Goal: Task Accomplishment & Management: Manage account settings

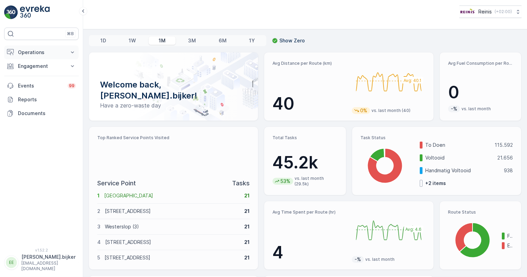
click at [38, 50] on p "Operations" at bounding box center [41, 52] width 47 height 7
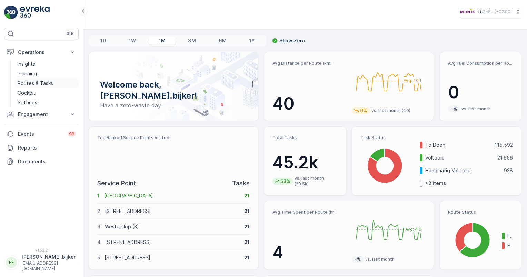
click at [41, 83] on p "Routes & Tasks" at bounding box center [36, 83] width 36 height 7
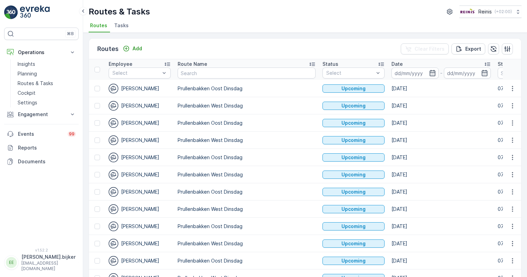
click at [416, 72] on div "-" at bounding box center [440, 73] width 99 height 11
click at [403, 72] on input at bounding box center [414, 73] width 47 height 11
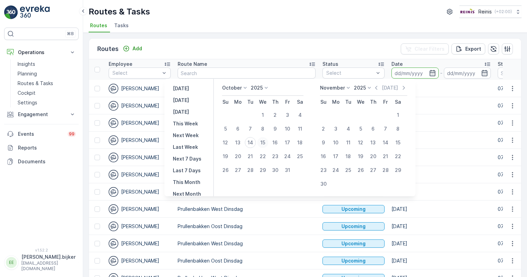
click at [267, 144] on div "15" at bounding box center [262, 142] width 11 height 11
type input "[DATE]"
click at [267, 144] on div "15" at bounding box center [262, 142] width 11 height 11
type input "[DATE]"
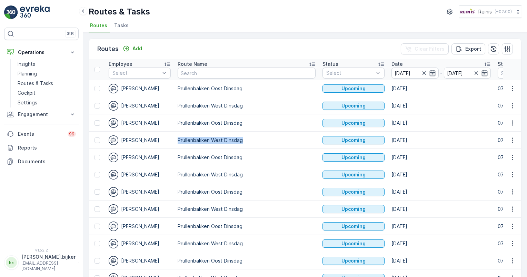
click at [267, 144] on td "Prullenbakken West Dinsdag" at bounding box center [246, 140] width 145 height 17
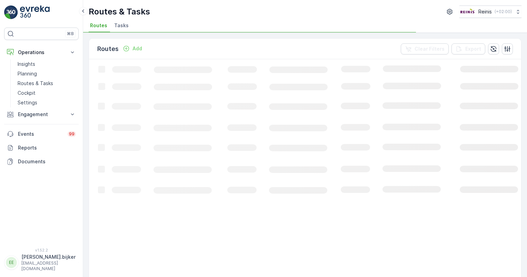
click at [261, 18] on div "Routes & Tasks Reinis ( +02:00 ) Routes Tasks" at bounding box center [305, 16] width 444 height 33
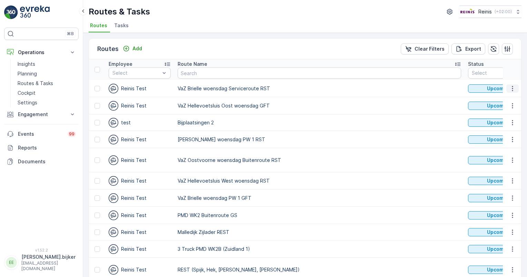
click at [512, 86] on icon "button" at bounding box center [512, 88] width 1 height 5
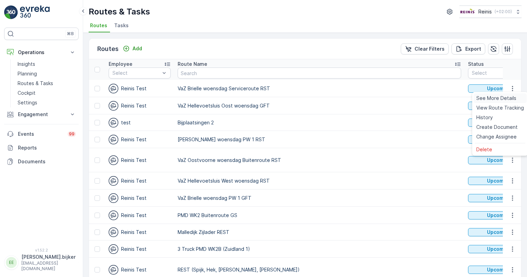
click at [501, 96] on span "See More Details" at bounding box center [496, 98] width 40 height 7
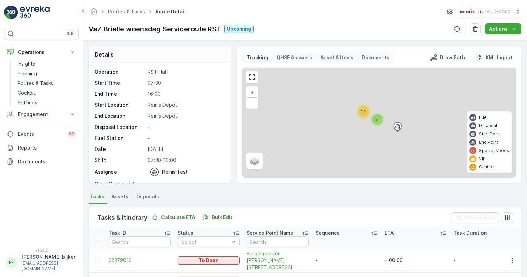
click at [254, 82] on div at bounding box center [252, 77] width 12 height 12
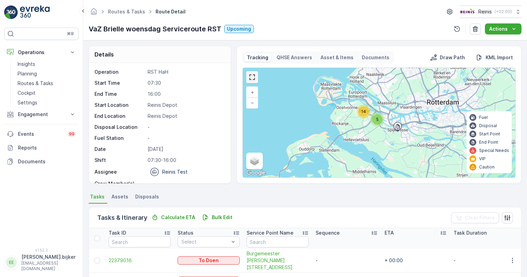
click at [253, 77] on link at bounding box center [252, 77] width 10 height 10
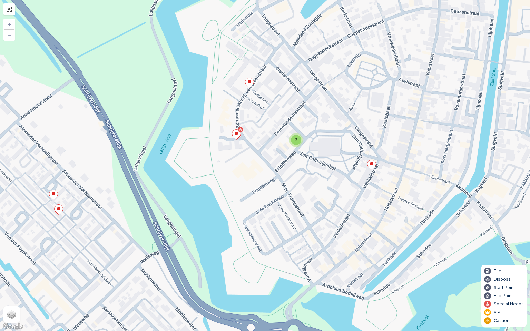
click at [296, 142] on div "3" at bounding box center [296, 140] width 10 height 10
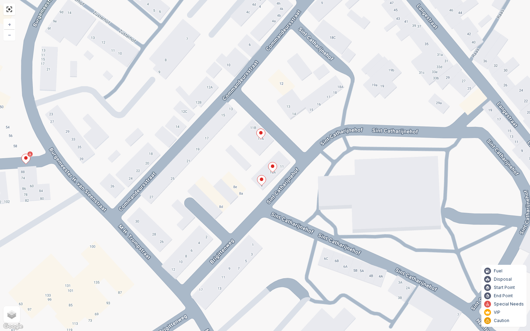
click at [270, 165] on icon at bounding box center [272, 167] width 9 height 10
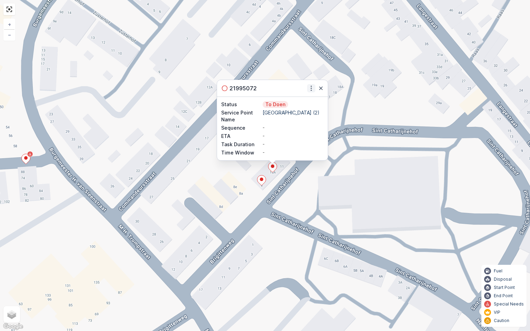
click at [311, 91] on icon "button" at bounding box center [311, 88] width 7 height 7
click at [309, 96] on span "See More Details" at bounding box center [299, 98] width 40 height 7
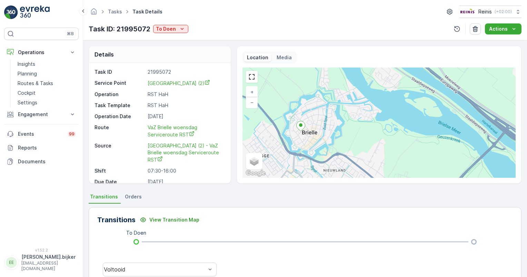
click at [287, 53] on div "Media" at bounding box center [284, 57] width 21 height 8
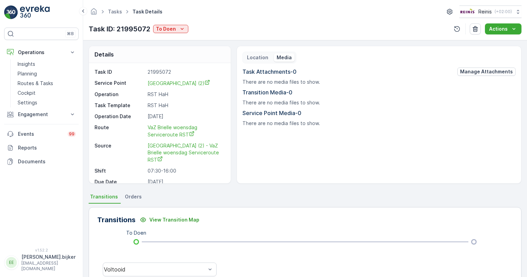
click at [259, 58] on p "Location" at bounding box center [257, 57] width 21 height 7
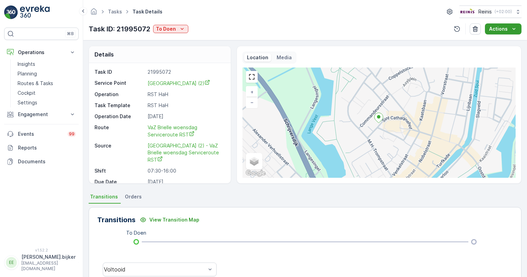
click at [509, 28] on div "Actions" at bounding box center [503, 29] width 28 height 7
click at [175, 81] on span "[GEOGRAPHIC_DATA] (2)" at bounding box center [179, 83] width 62 height 6
click at [34, 75] on p "Planning" at bounding box center [27, 73] width 19 height 7
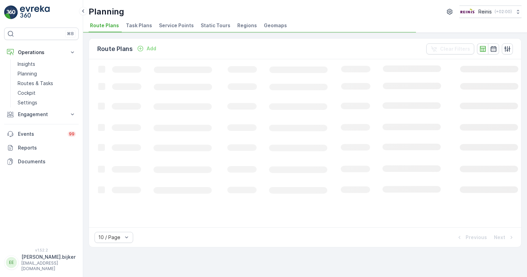
click at [210, 28] on span "Static Tours" at bounding box center [216, 25] width 30 height 7
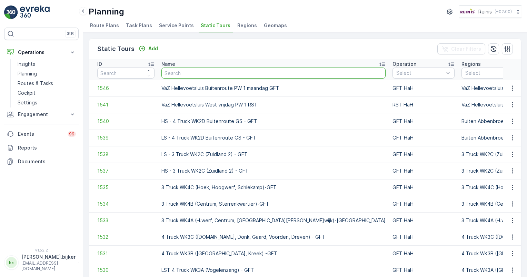
click at [184, 69] on input "text" at bounding box center [273, 73] width 224 height 11
type input "service"
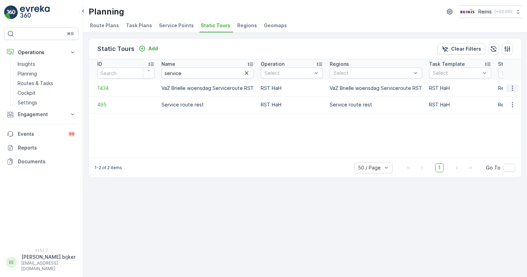
click at [510, 85] on icon "button" at bounding box center [512, 88] width 7 height 7
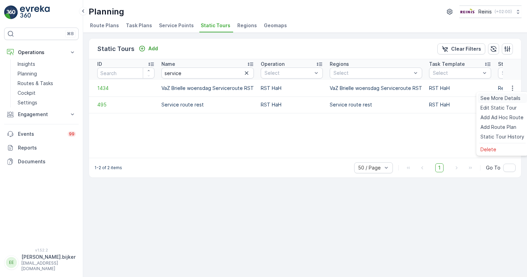
click at [502, 97] on span "See More Details" at bounding box center [500, 98] width 40 height 7
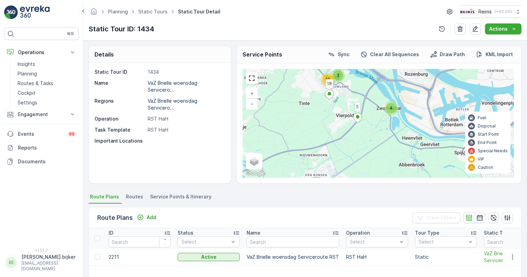
click at [357, 116] on ellipse at bounding box center [357, 116] width 3 height 3
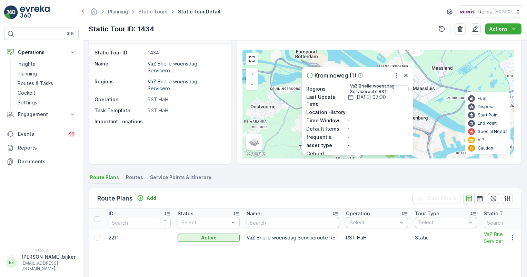
scroll to position [81, 0]
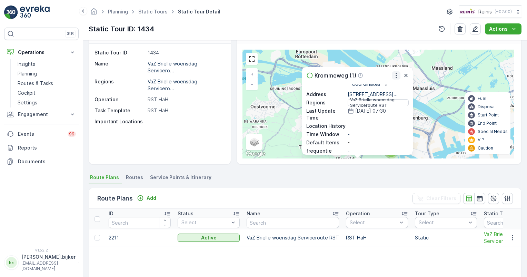
click at [396, 73] on icon "button" at bounding box center [396, 75] width 7 height 7
click at [386, 93] on span "Edit Service Point" at bounding box center [378, 95] width 41 height 7
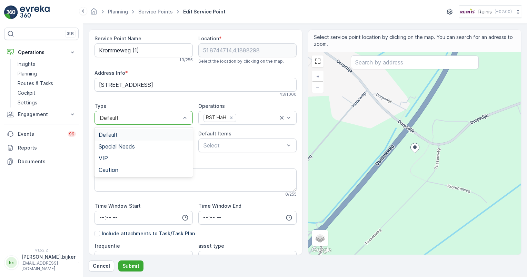
click at [184, 123] on div at bounding box center [184, 117] width 7 height 13
click at [135, 147] on span "Special Needs" at bounding box center [117, 146] width 36 height 6
click at [132, 267] on p "Submit" at bounding box center [130, 266] width 17 height 7
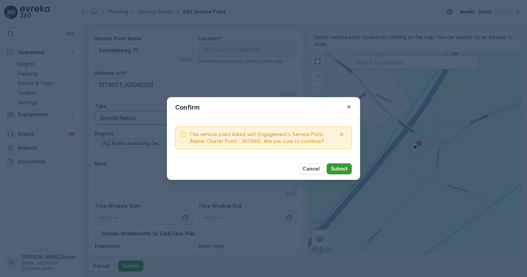
click at [335, 171] on p "Submit" at bounding box center [339, 169] width 17 height 7
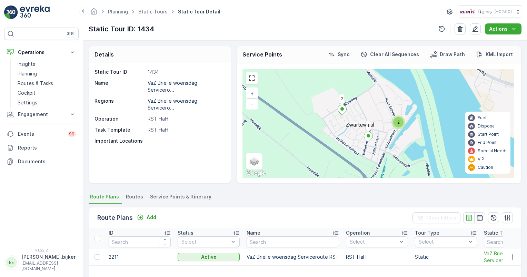
click at [398, 122] on span "2" at bounding box center [398, 122] width 2 height 5
click at [343, 108] on icon at bounding box center [342, 110] width 9 height 10
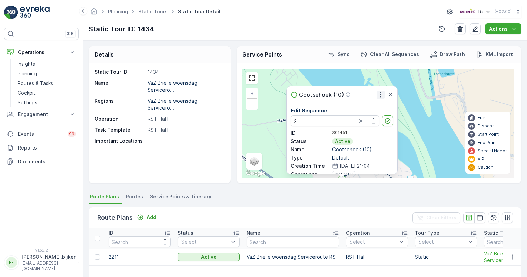
click at [379, 96] on icon "button" at bounding box center [380, 94] width 7 height 7
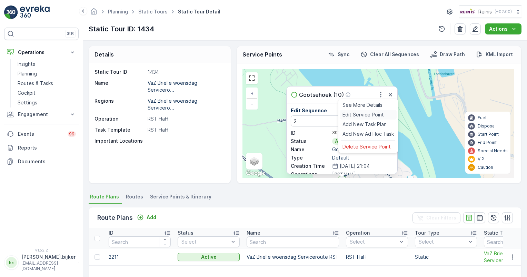
click at [369, 115] on span "Edit Service Point" at bounding box center [362, 114] width 41 height 7
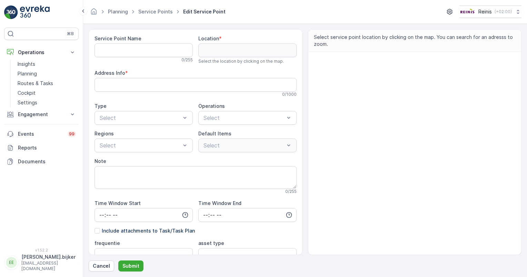
type Name "Gootsehoek (10)"
type input "51.884284,4.217849"
type Info "[STREET_ADDRESS]"
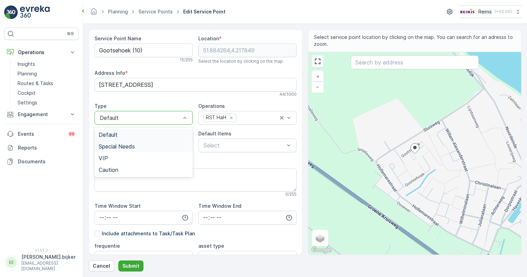
click at [132, 145] on span "Special Needs" at bounding box center [117, 146] width 36 height 6
click at [130, 262] on button "Submit" at bounding box center [130, 266] width 25 height 11
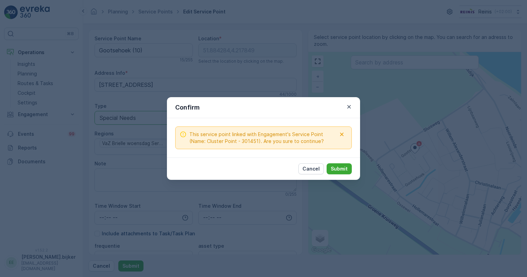
click at [342, 175] on div "Cancel Submit" at bounding box center [263, 169] width 193 height 22
click at [344, 170] on p "Submit" at bounding box center [339, 169] width 17 height 7
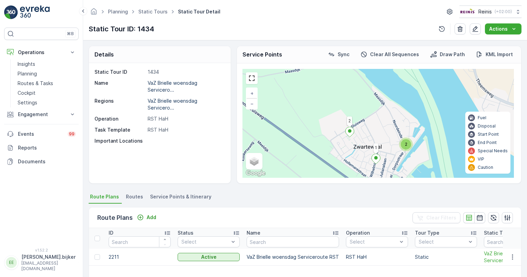
click at [376, 157] on ellipse at bounding box center [375, 157] width 3 height 3
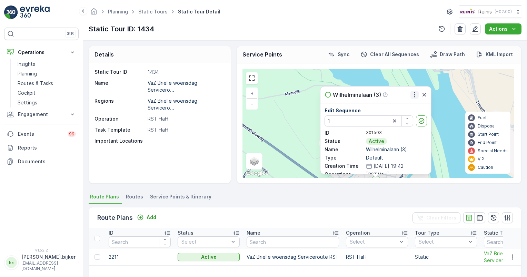
click at [413, 94] on icon "button" at bounding box center [414, 94] width 7 height 7
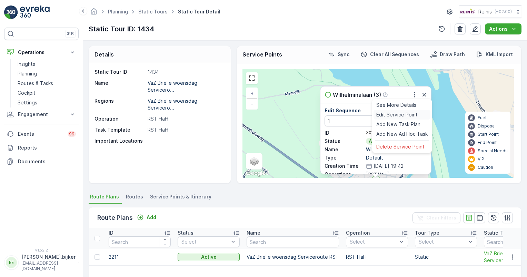
click at [401, 112] on span "Edit Service Point" at bounding box center [396, 114] width 41 height 7
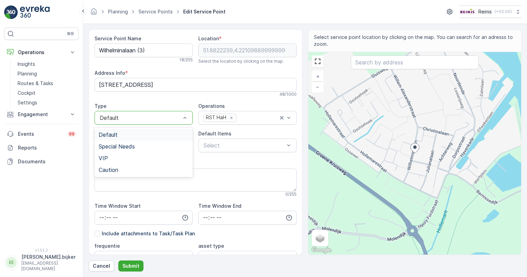
click at [131, 114] on div "Default" at bounding box center [144, 118] width 98 height 14
click at [124, 145] on span "Special Needs" at bounding box center [117, 146] width 36 height 6
click at [132, 270] on button "Submit" at bounding box center [130, 266] width 25 height 11
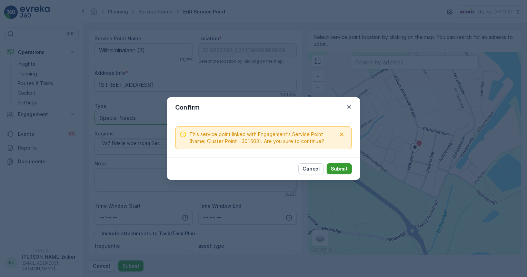
click at [342, 170] on p "Submit" at bounding box center [339, 169] width 17 height 7
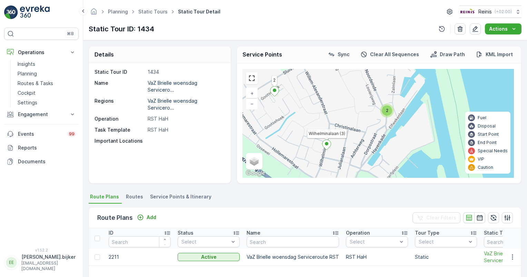
click at [381, 103] on div "2 2 2 3 Krommeweg (1) 18 2 6 17 Wilhelminalaan (3) 16 7 Burgemeester [PERSON_NA…" at bounding box center [377, 123] width 271 height 109
click at [389, 115] on div "2" at bounding box center [387, 111] width 10 height 10
click at [374, 105] on icon at bounding box center [375, 109] width 9 height 10
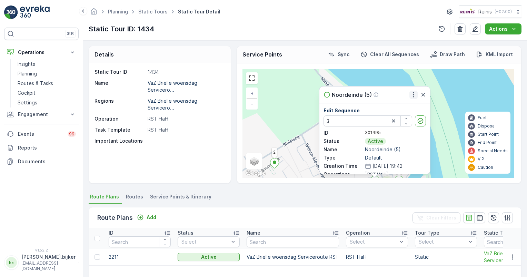
click at [412, 96] on icon "button" at bounding box center [413, 94] width 7 height 7
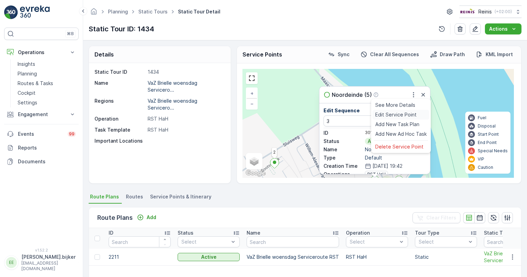
click at [403, 114] on span "Edit Service Point" at bounding box center [395, 114] width 41 height 7
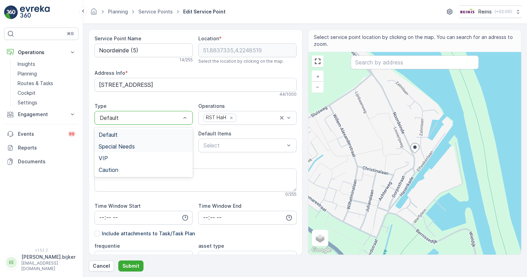
click at [122, 147] on span "Special Needs" at bounding box center [117, 146] width 36 height 6
click at [134, 269] on p "Submit" at bounding box center [130, 266] width 17 height 7
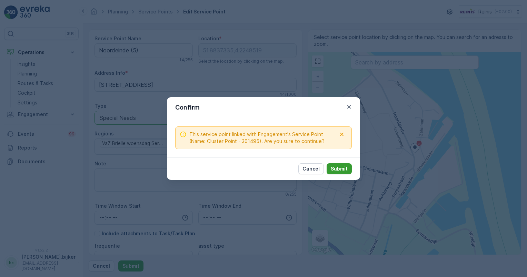
click at [339, 169] on p "Submit" at bounding box center [339, 169] width 17 height 7
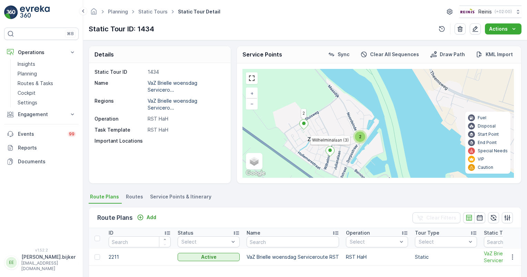
click at [358, 138] on div "2" at bounding box center [360, 137] width 10 height 10
click at [374, 137] on icon at bounding box center [372, 135] width 9 height 10
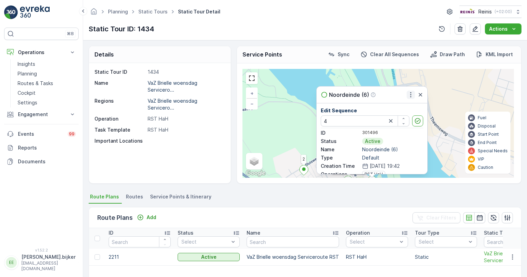
click at [410, 97] on icon "button" at bounding box center [410, 94] width 1 height 5
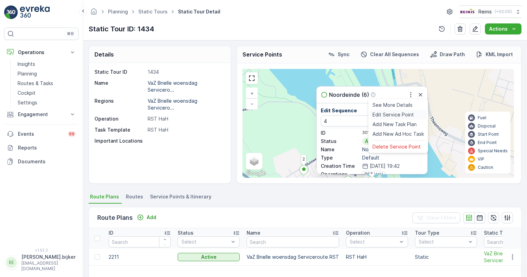
click at [403, 112] on span "Edit Service Point" at bounding box center [393, 114] width 41 height 7
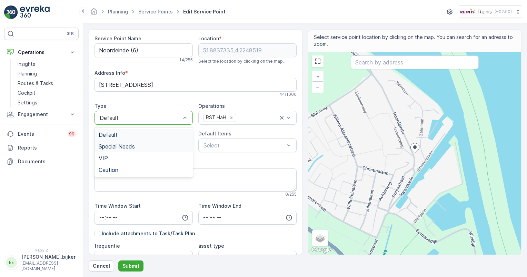
click at [146, 147] on div "Special Needs" at bounding box center [144, 146] width 90 height 6
click at [133, 268] on p "Submit" at bounding box center [130, 266] width 17 height 7
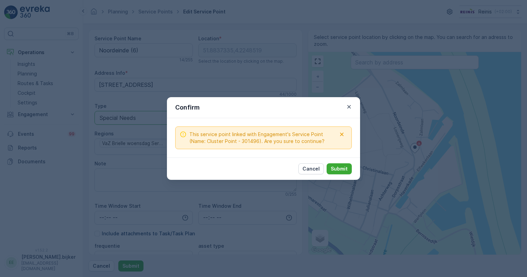
click at [346, 174] on div "Cancel Submit" at bounding box center [263, 169] width 193 height 22
click at [345, 168] on p "Submit" at bounding box center [339, 169] width 17 height 7
